Goal: Information Seeking & Learning: Learn about a topic

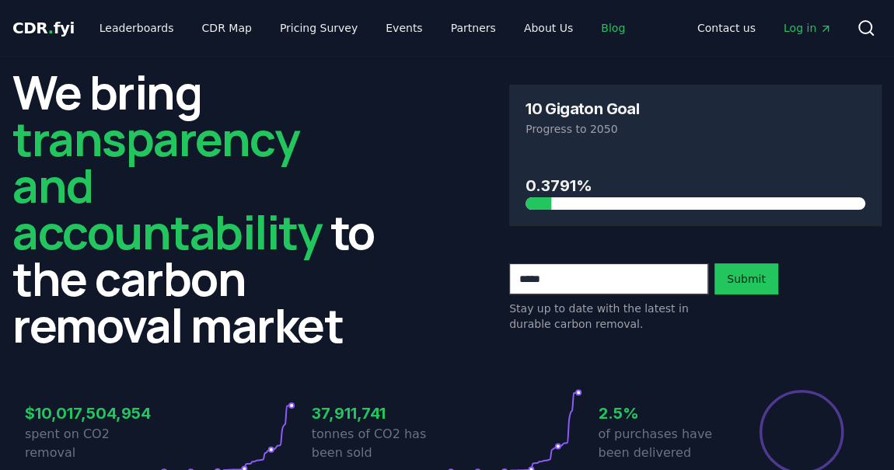
click at [588, 41] on link "Blog" at bounding box center [612, 28] width 49 height 28
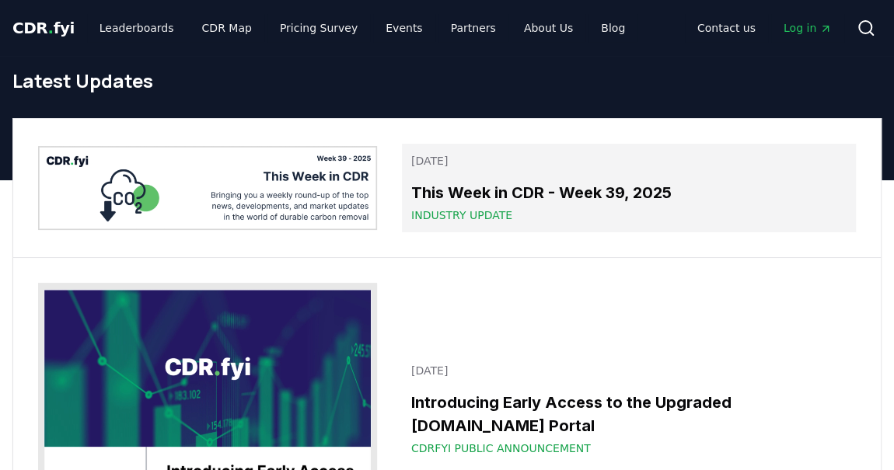
click at [499, 158] on p "[DATE]" at bounding box center [628, 161] width 435 height 16
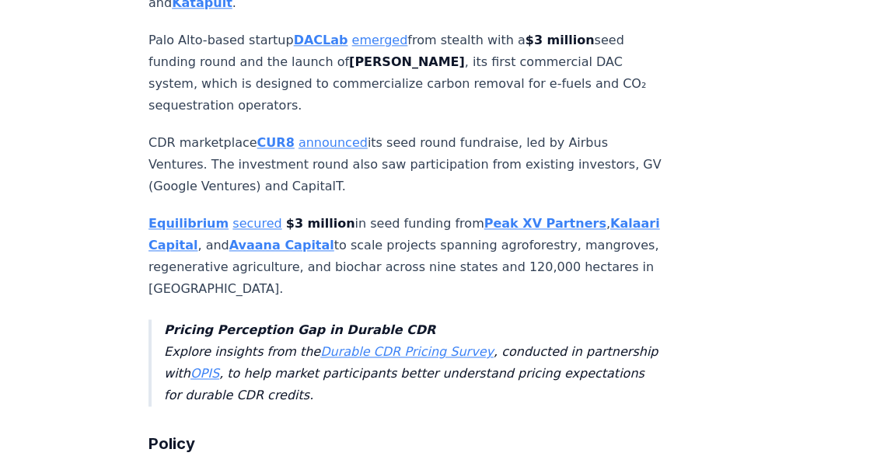
scroll to position [3931, 0]
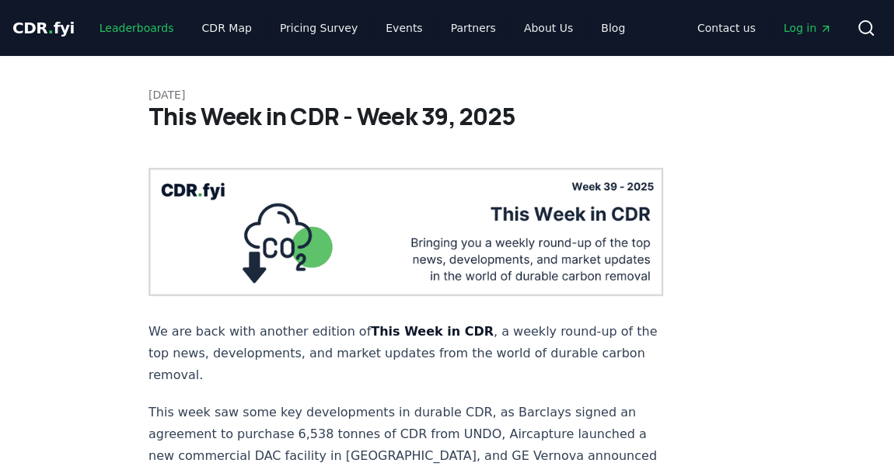
click at [116, 30] on link "Leaderboards" at bounding box center [137, 28] width 100 height 28
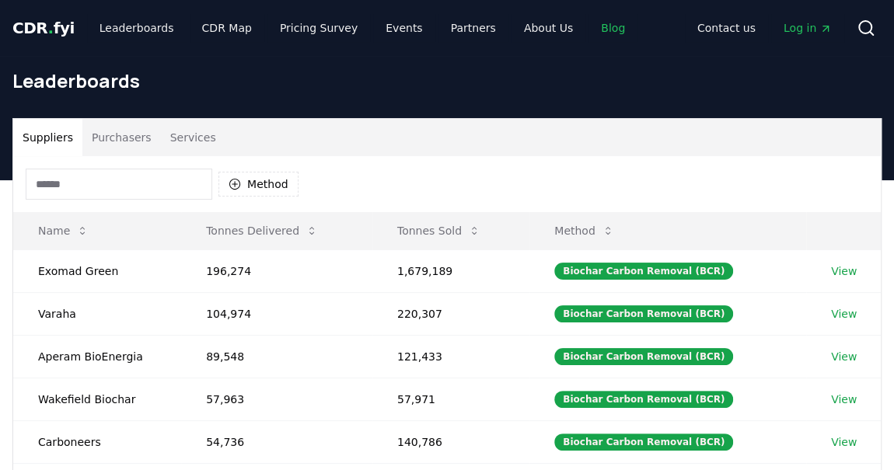
click at [588, 33] on link "Blog" at bounding box center [612, 28] width 49 height 28
click at [588, 29] on link "Blog" at bounding box center [612, 28] width 49 height 28
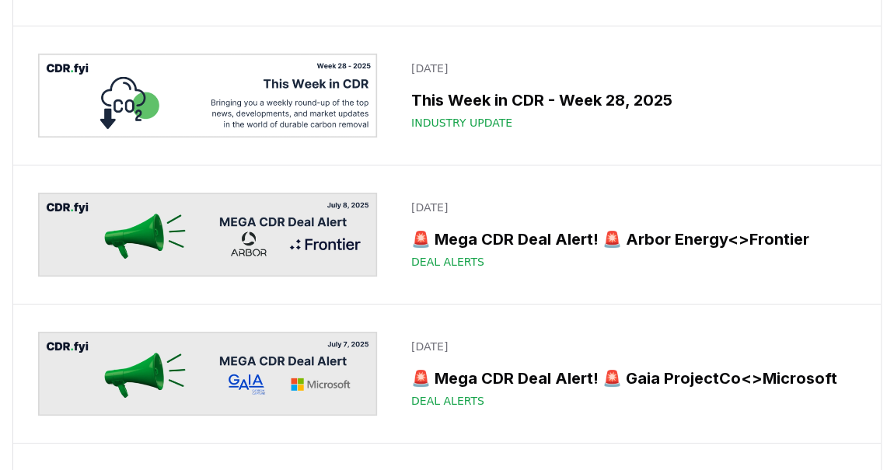
scroll to position [2905, 0]
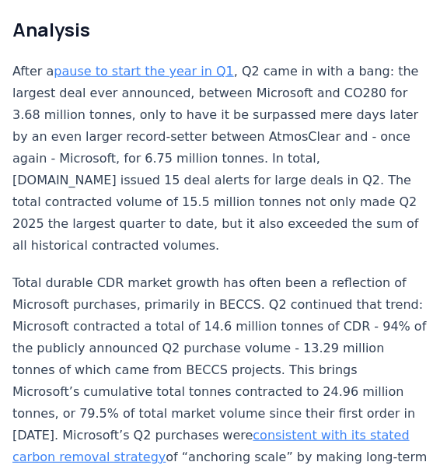
scroll to position [1291, 0]
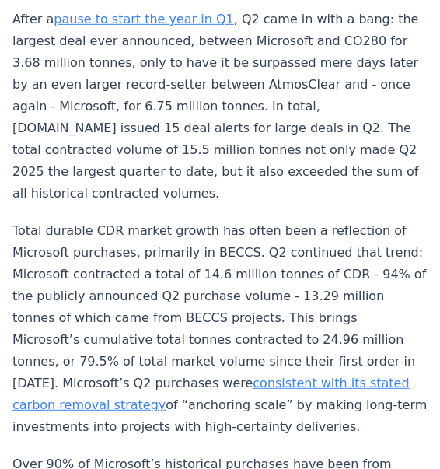
scroll to position [1263, 0]
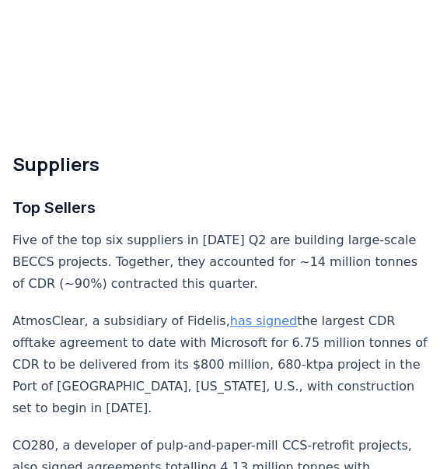
scroll to position [5736, 0]
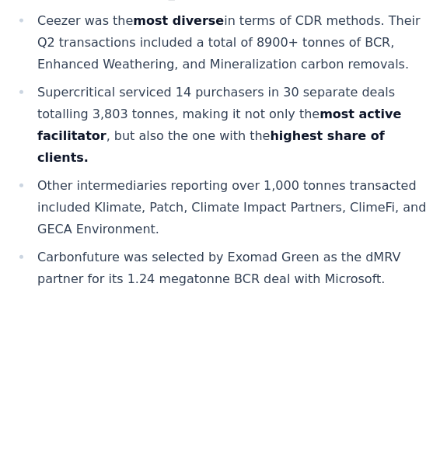
scroll to position [9604, 0]
